Goal: Find specific page/section: Find specific page/section

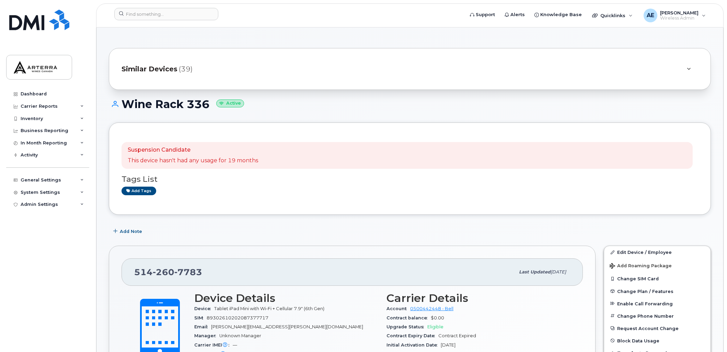
scroll to position [58, 0]
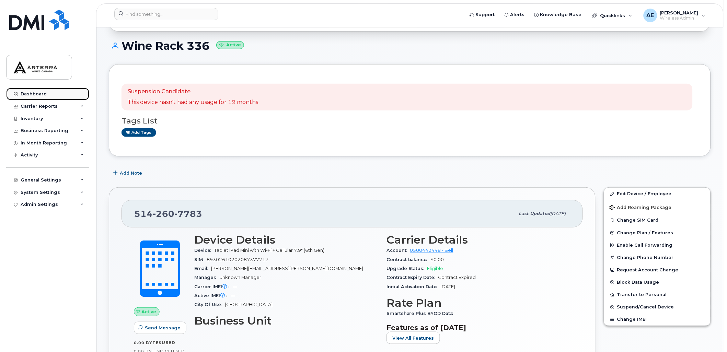
click at [28, 93] on div "Dashboard" at bounding box center [34, 93] width 26 height 5
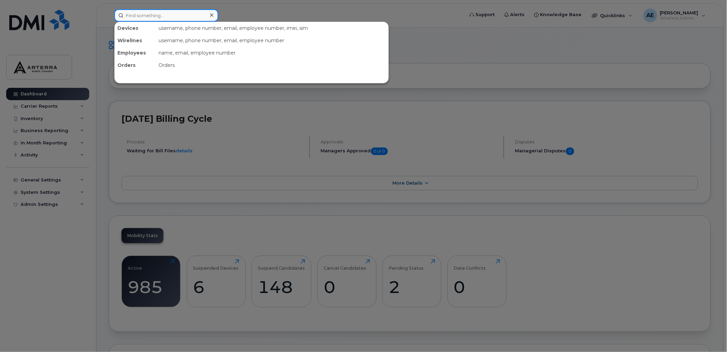
paste input "Silvia Thorne"
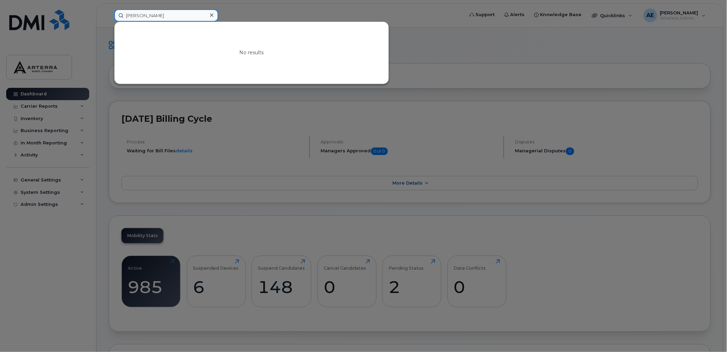
type input "Silvia Thorne"
click at [414, 14] on div at bounding box center [363, 176] width 727 height 352
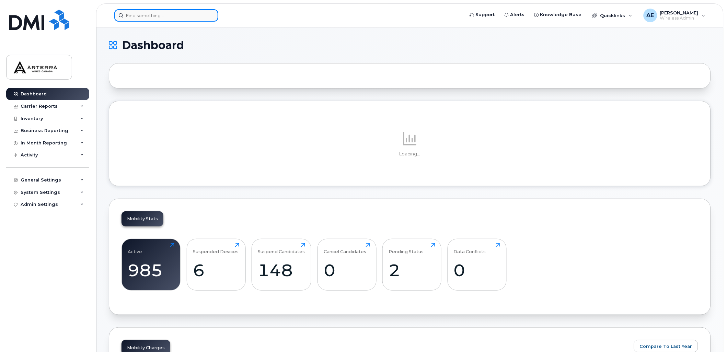
click at [179, 14] on input at bounding box center [166, 15] width 104 height 12
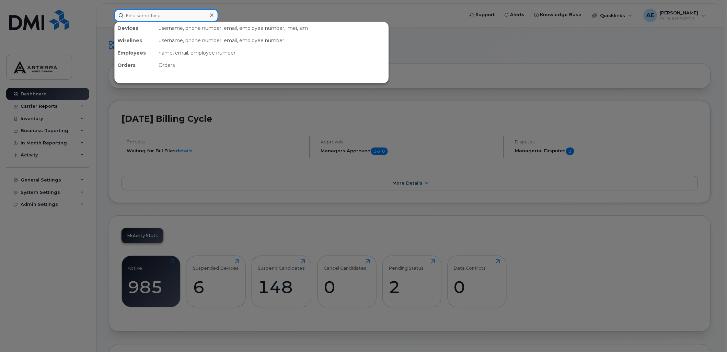
paste input "5142607783"
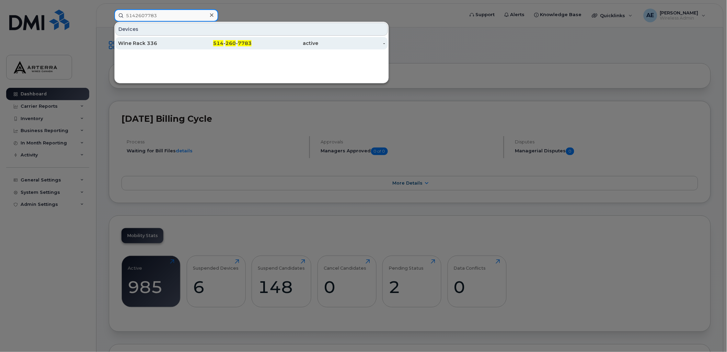
type input "5142607783"
click at [139, 43] on div "Wine Rack 336" at bounding box center [151, 43] width 67 height 7
